Goal: Transaction & Acquisition: Register for event/course

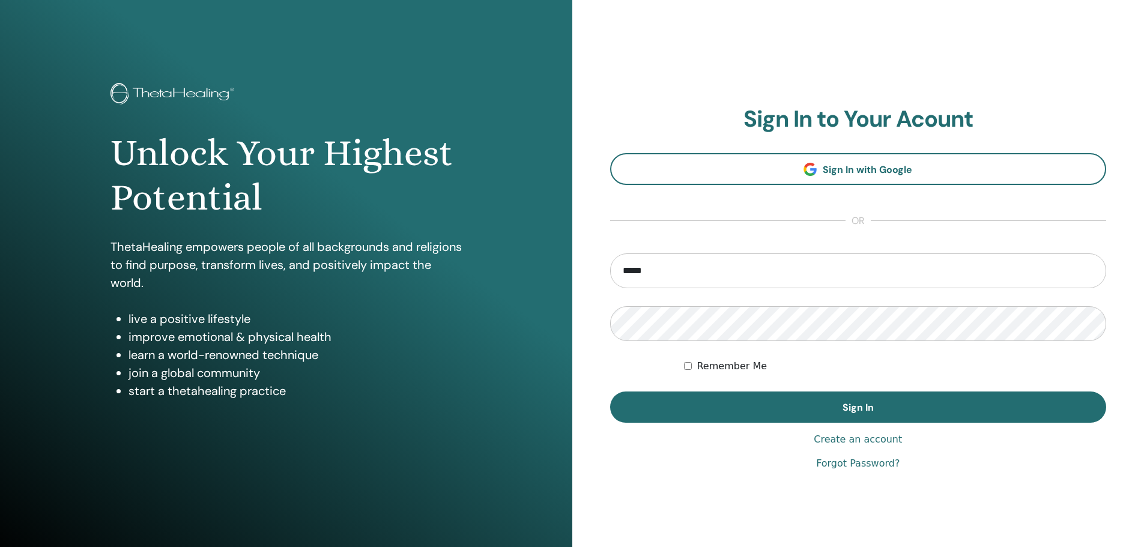
type input "**********"
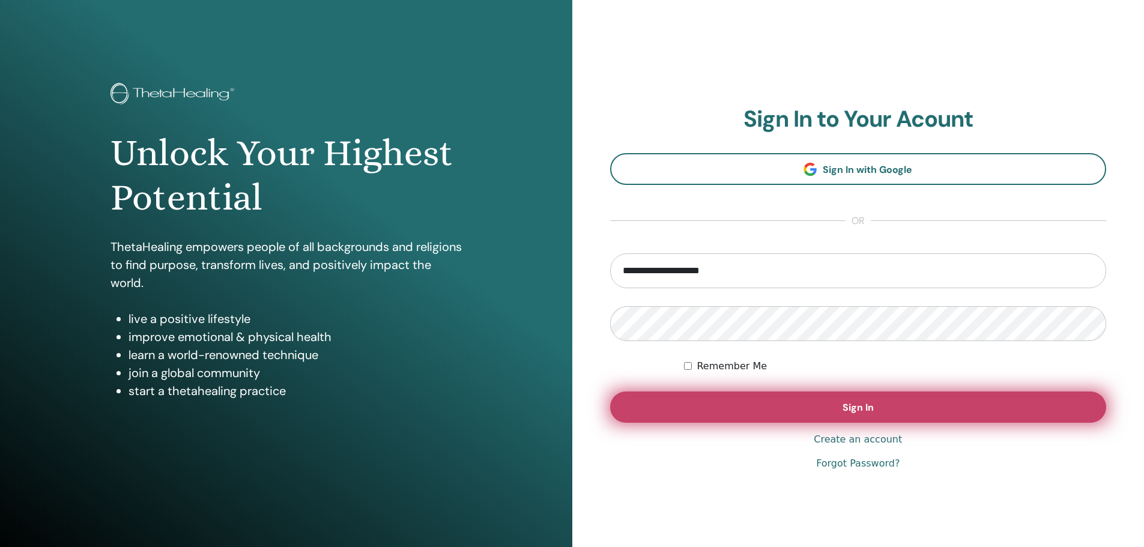
click at [858, 410] on span "Sign In" at bounding box center [858, 407] width 31 height 13
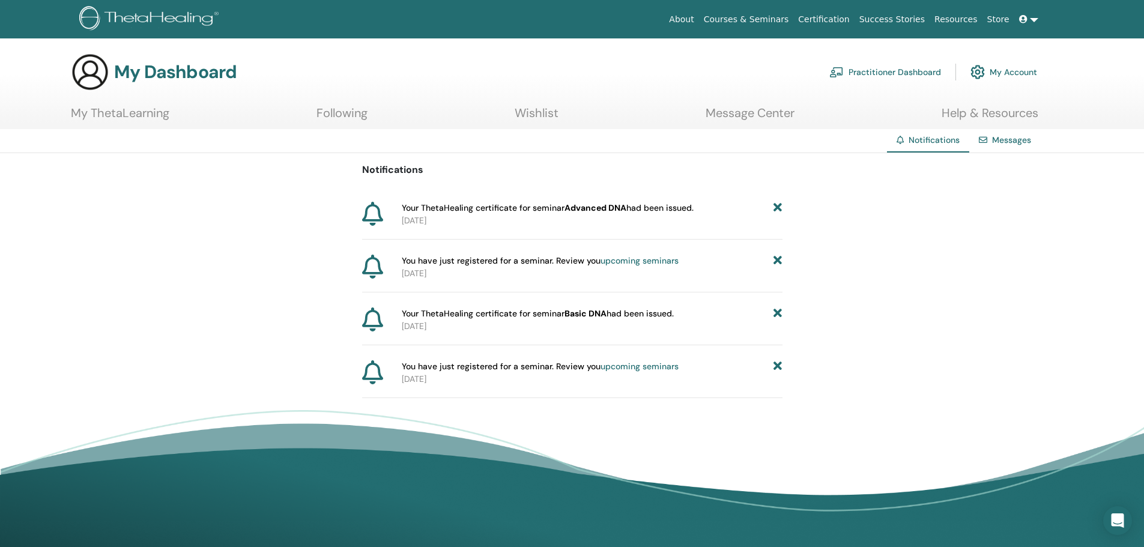
click at [781, 19] on link "Courses & Seminars" at bounding box center [746, 19] width 95 height 22
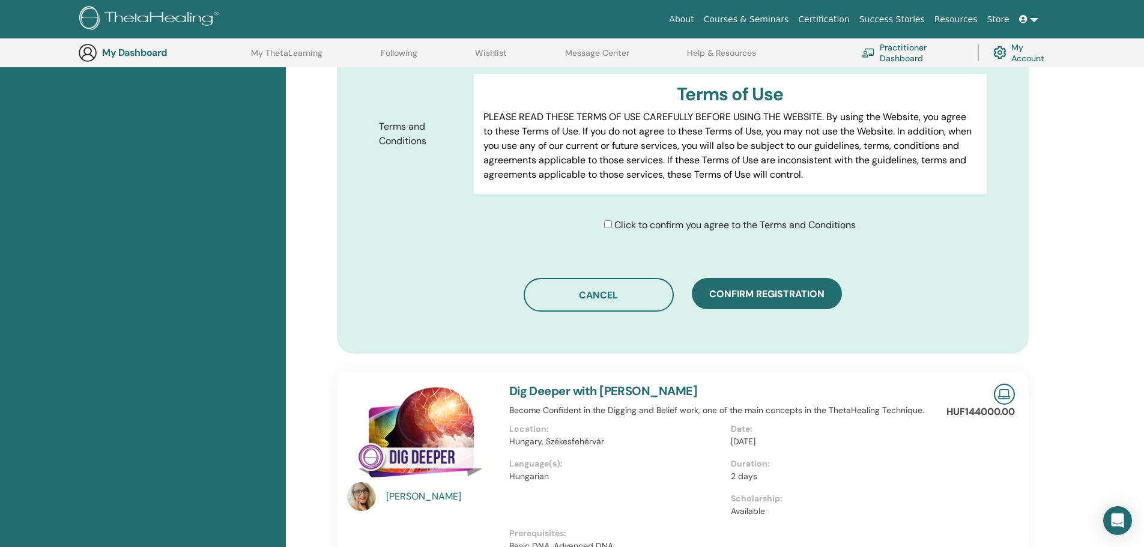
scroll to position [629, 0]
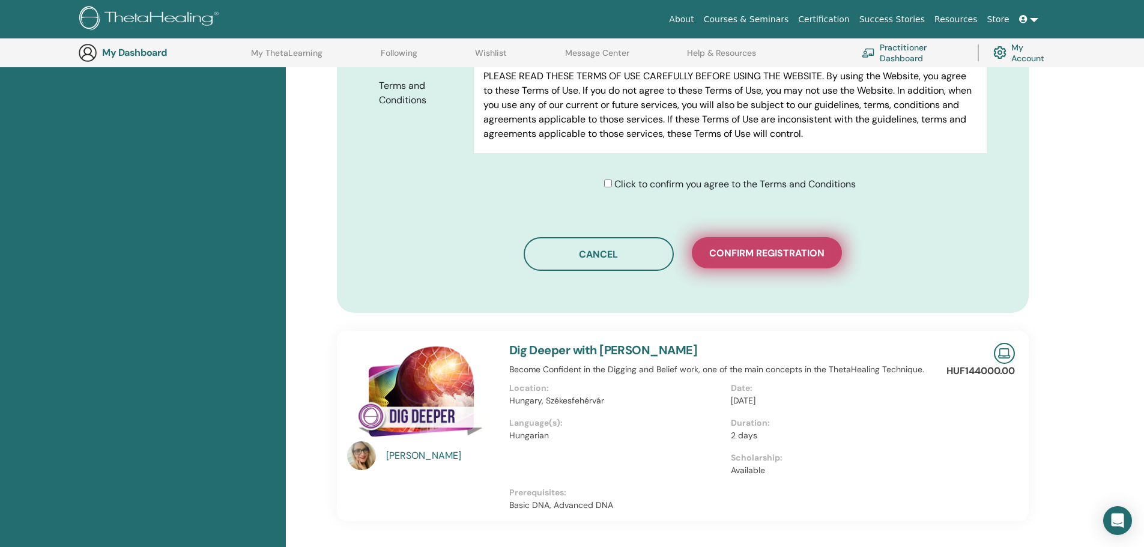
click at [764, 254] on span "Confirm registration" at bounding box center [766, 253] width 115 height 13
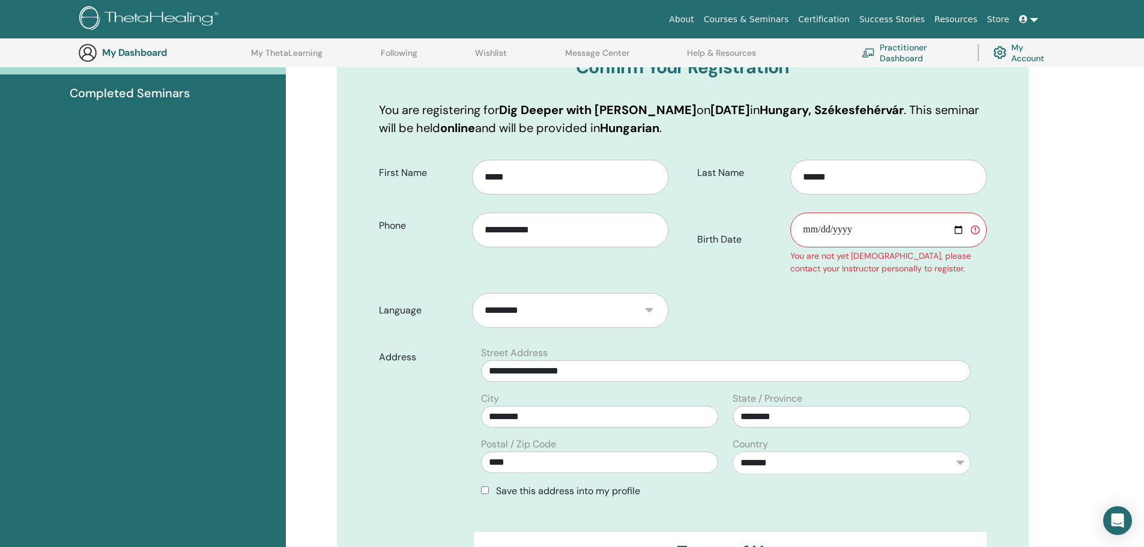
scroll to position [149, 0]
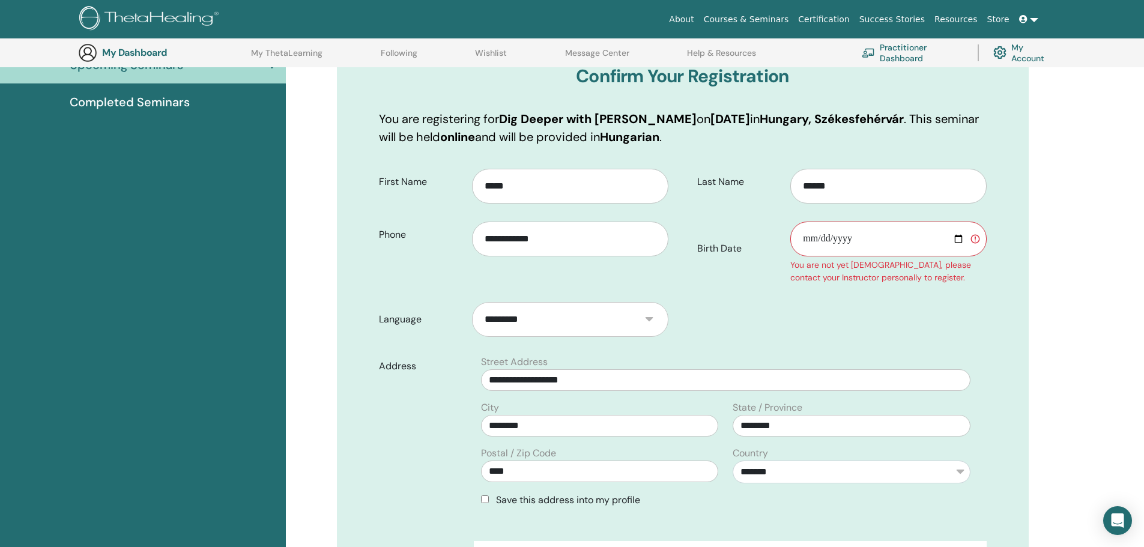
click at [806, 237] on input "Birth Date" at bounding box center [888, 239] width 196 height 35
click at [828, 237] on input "Birth Date" at bounding box center [888, 239] width 196 height 35
click at [831, 238] on input "Birth Date" at bounding box center [888, 239] width 196 height 35
click at [848, 236] on input "Birth Date" at bounding box center [888, 239] width 196 height 35
click at [833, 238] on input "Birth Date" at bounding box center [888, 239] width 196 height 35
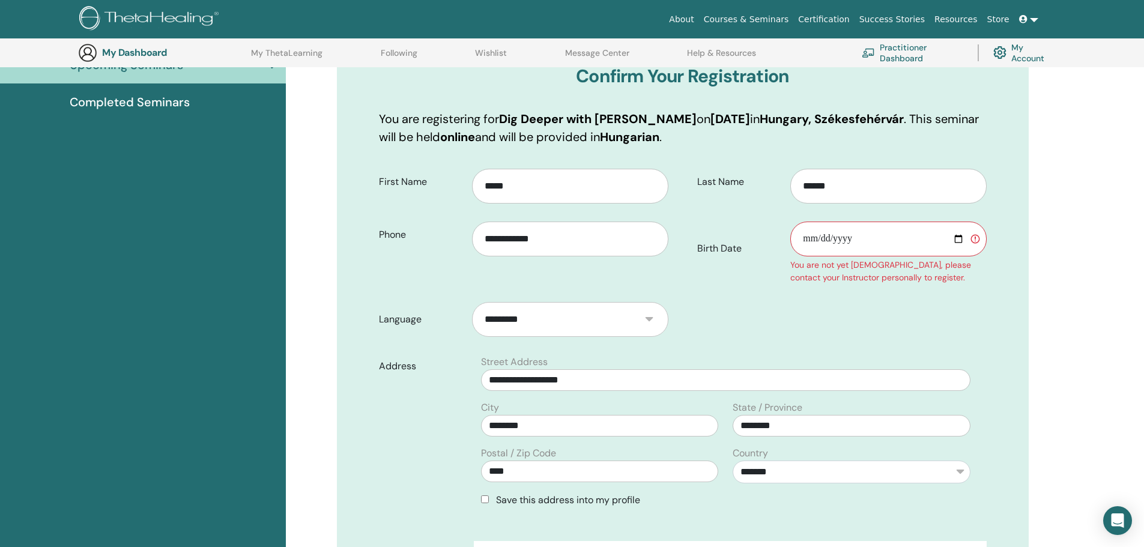
type input "**********"
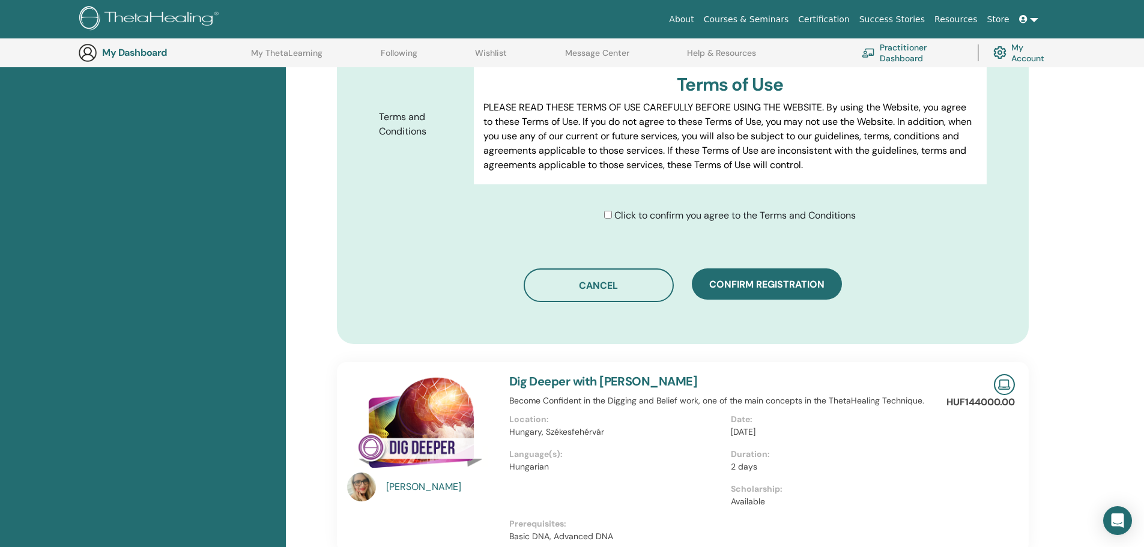
scroll to position [690, 0]
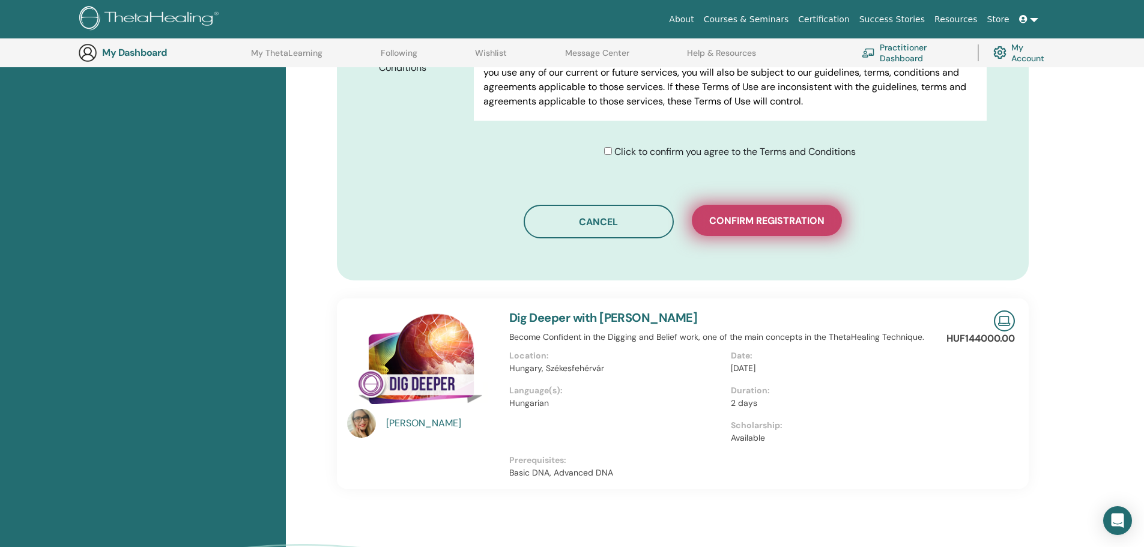
click at [763, 225] on span "Confirm registration" at bounding box center [766, 220] width 115 height 13
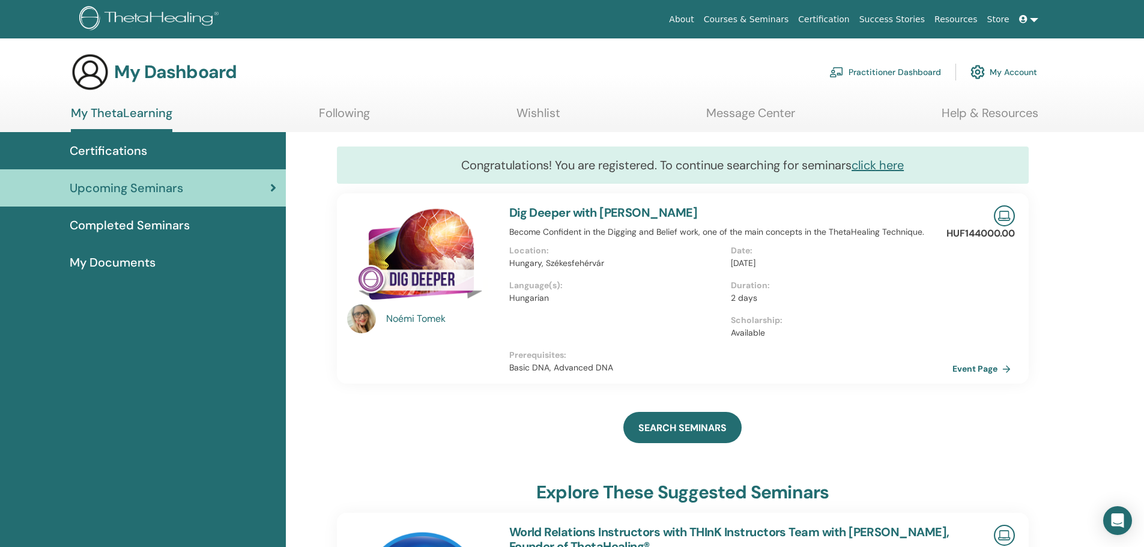
click at [1014, 73] on link "My Account" at bounding box center [1004, 72] width 67 height 26
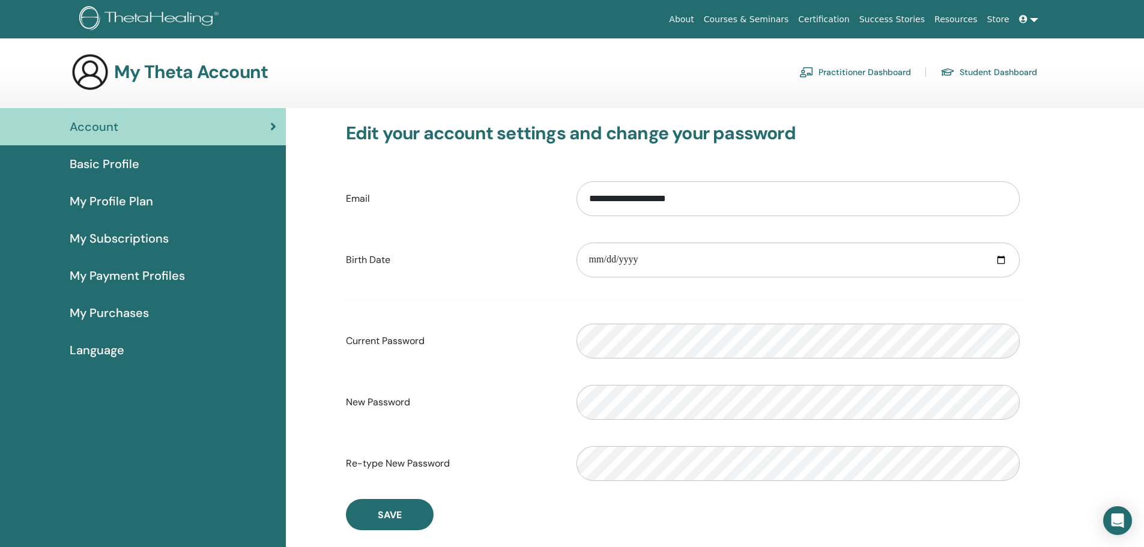
click at [854, 20] on link "Certification" at bounding box center [823, 19] width 61 height 22
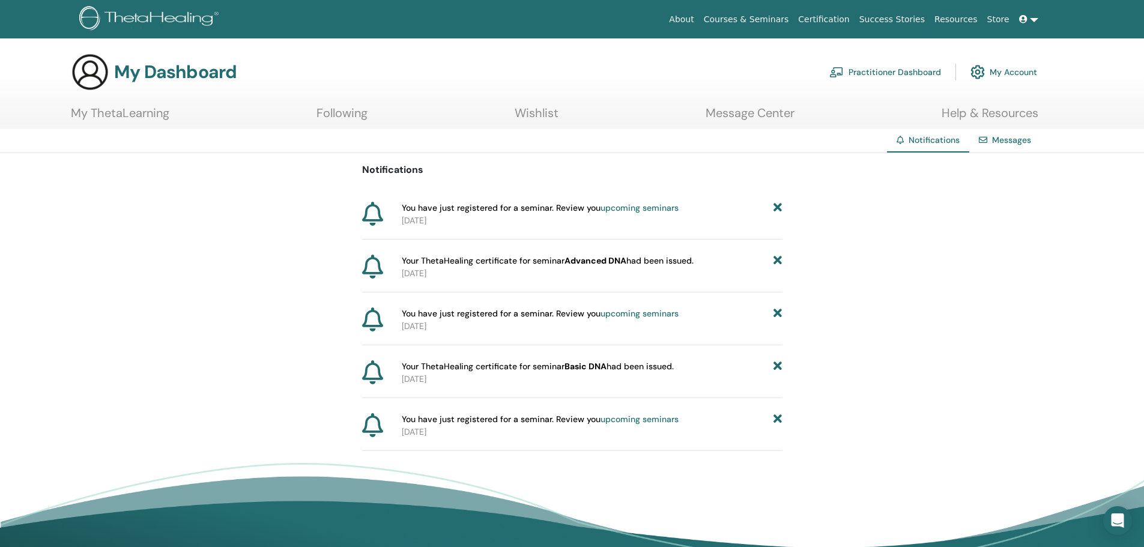
click at [128, 115] on link "My ThetaLearning" at bounding box center [120, 117] width 99 height 23
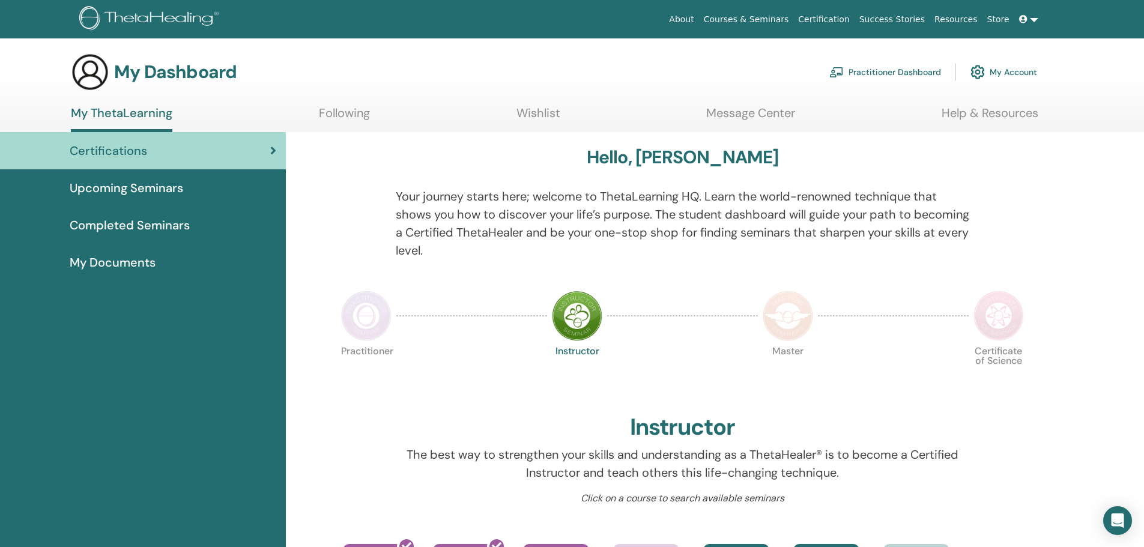
click at [118, 267] on span "My Documents" at bounding box center [113, 262] width 86 height 18
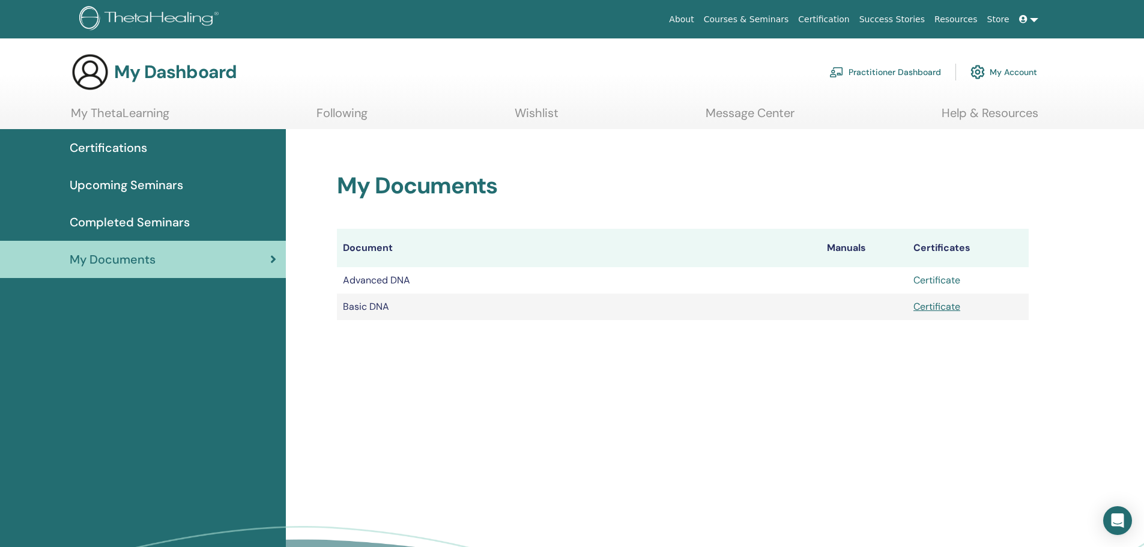
click at [927, 280] on link "Certificate" at bounding box center [937, 280] width 47 height 13
click at [1032, 21] on link at bounding box center [1028, 19] width 29 height 22
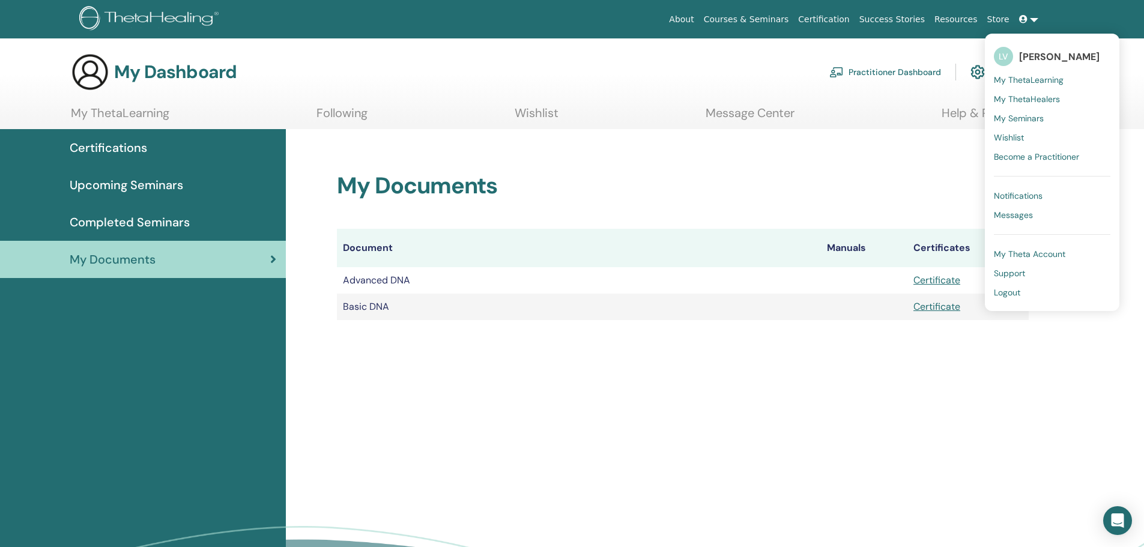
click at [1007, 295] on span "Logout" at bounding box center [1007, 292] width 26 height 11
